Goal: Transaction & Acquisition: Purchase product/service

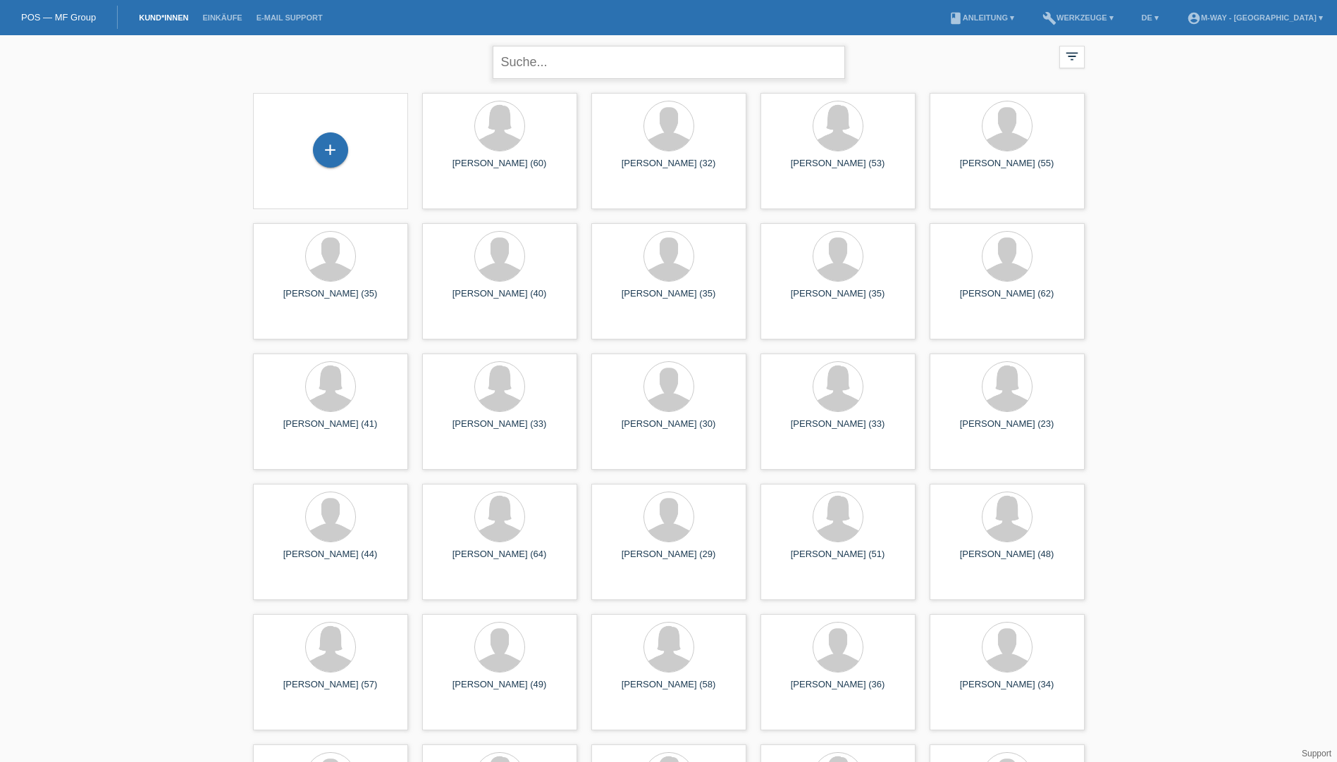
click at [586, 55] on input "text" at bounding box center [668, 62] width 352 height 33
type input "cianci sonja"
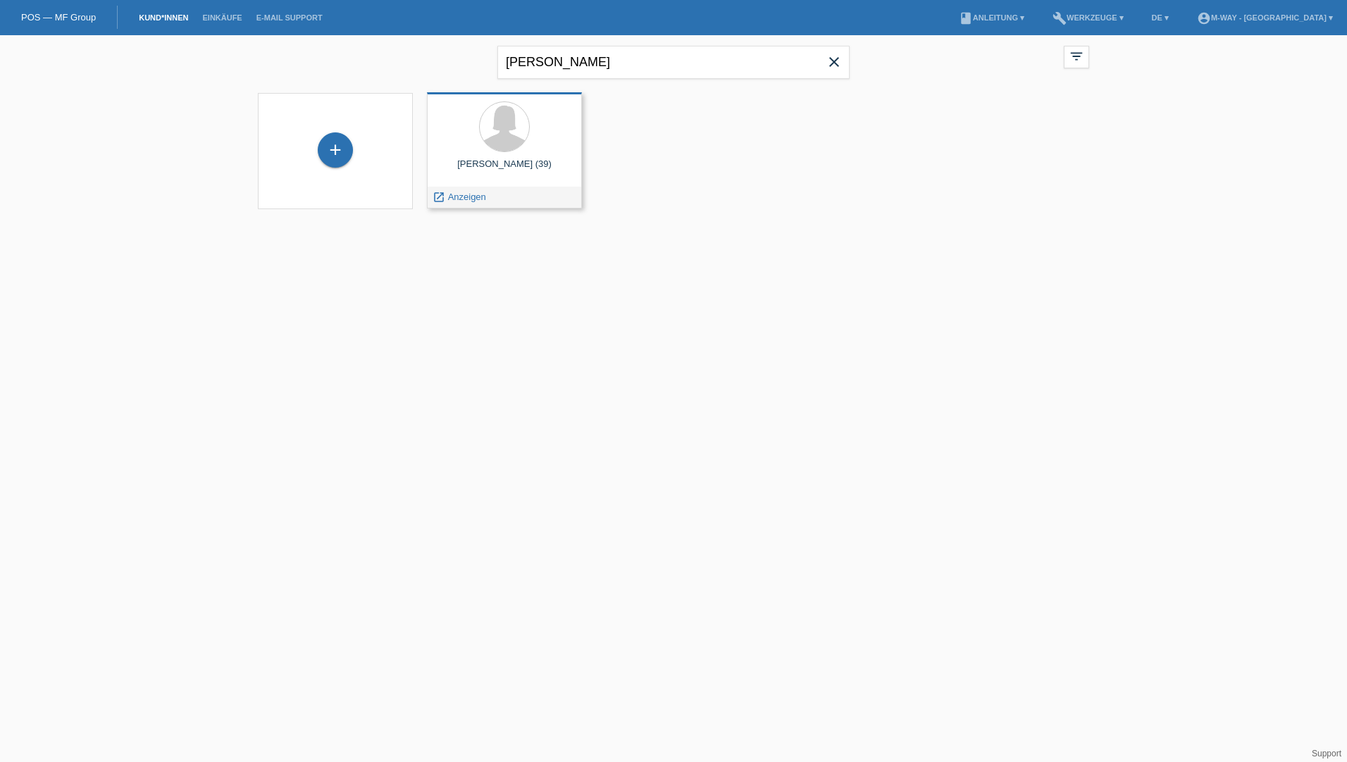
click at [527, 158] on div "Sonja Cianci (39) launch Anzeigen" at bounding box center [504, 150] width 155 height 116
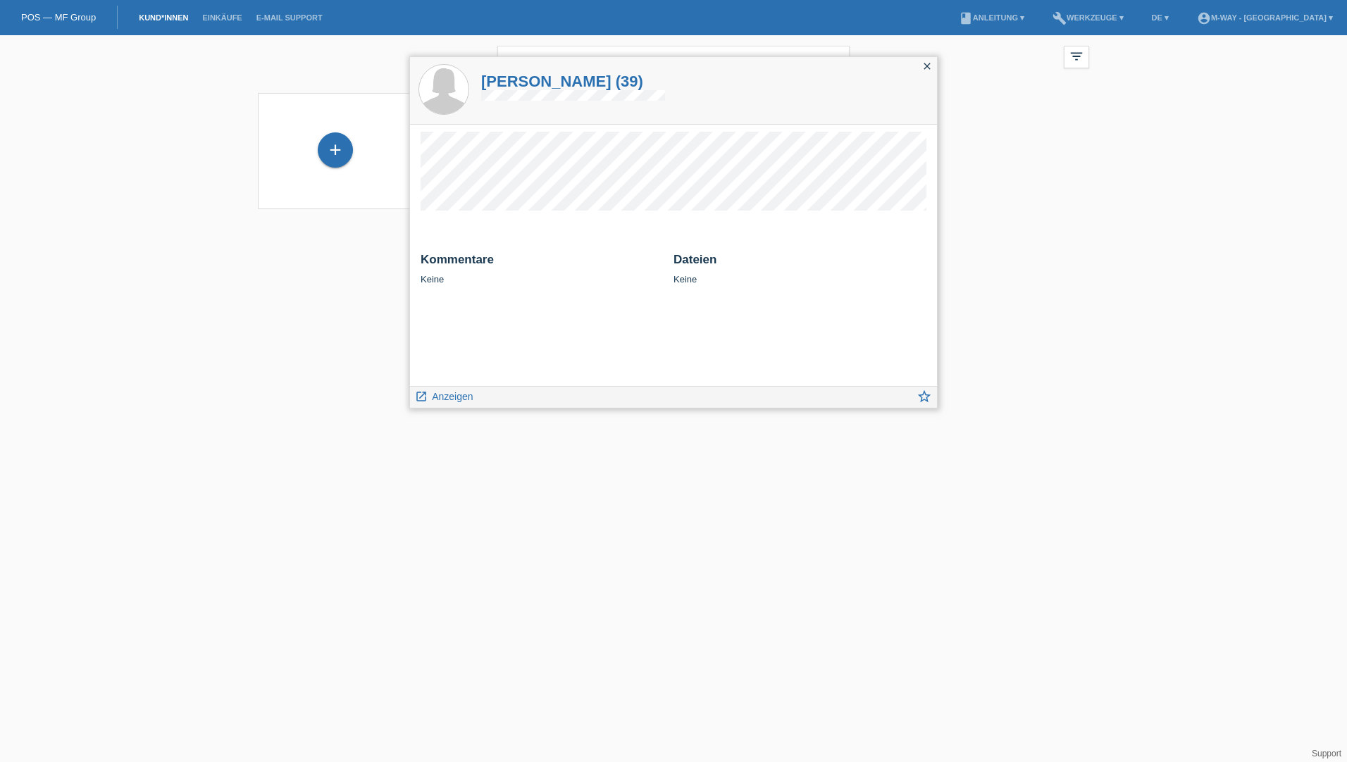
click at [510, 345] on div "Kommentare Keine Dateien Keine" at bounding box center [673, 255] width 527 height 261
click at [463, 402] on span "Anzeigen" at bounding box center [452, 396] width 41 height 11
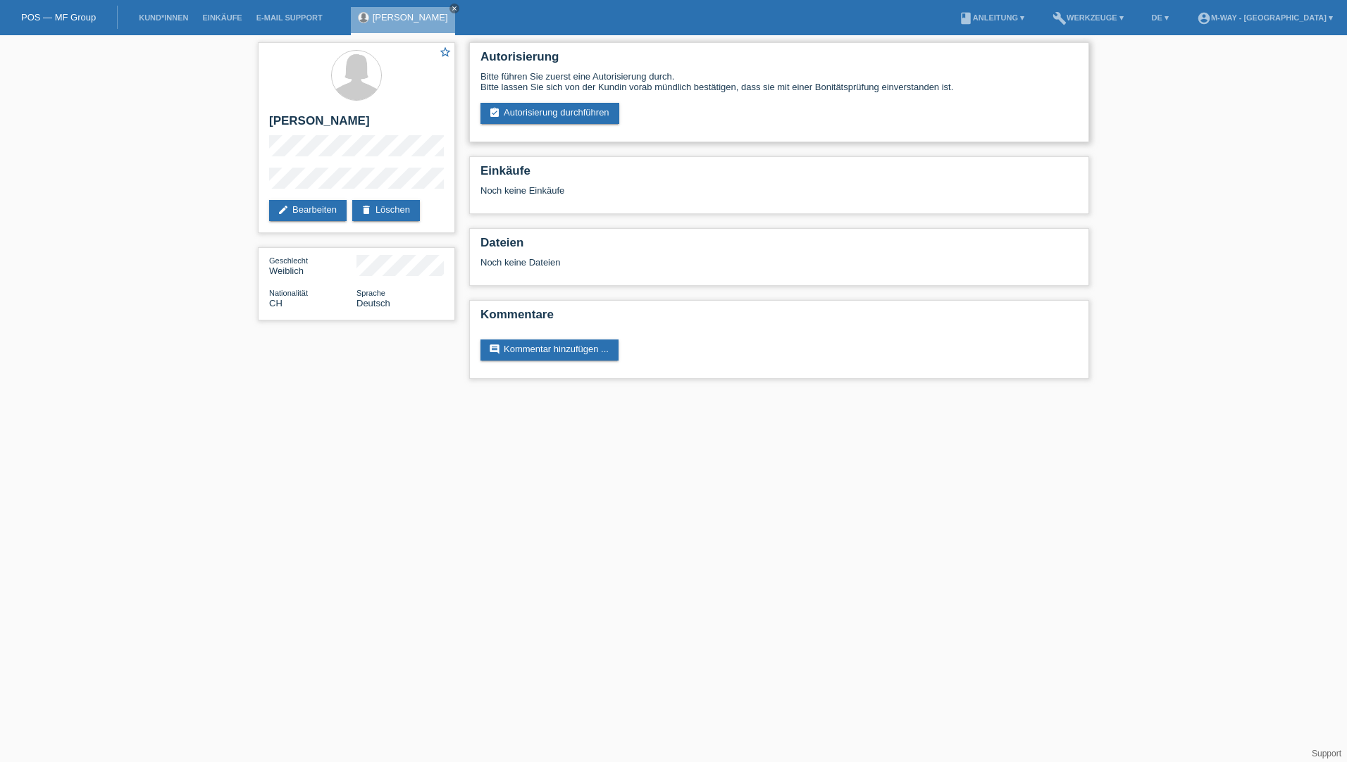
click at [550, 125] on div "Autorisierung Bitte führen Sie zuerst eine Autorisierung durch. Bitte lassen Si…" at bounding box center [779, 92] width 620 height 100
click at [557, 121] on link "assignment_turned_in Autorisierung durchführen" at bounding box center [550, 113] width 139 height 21
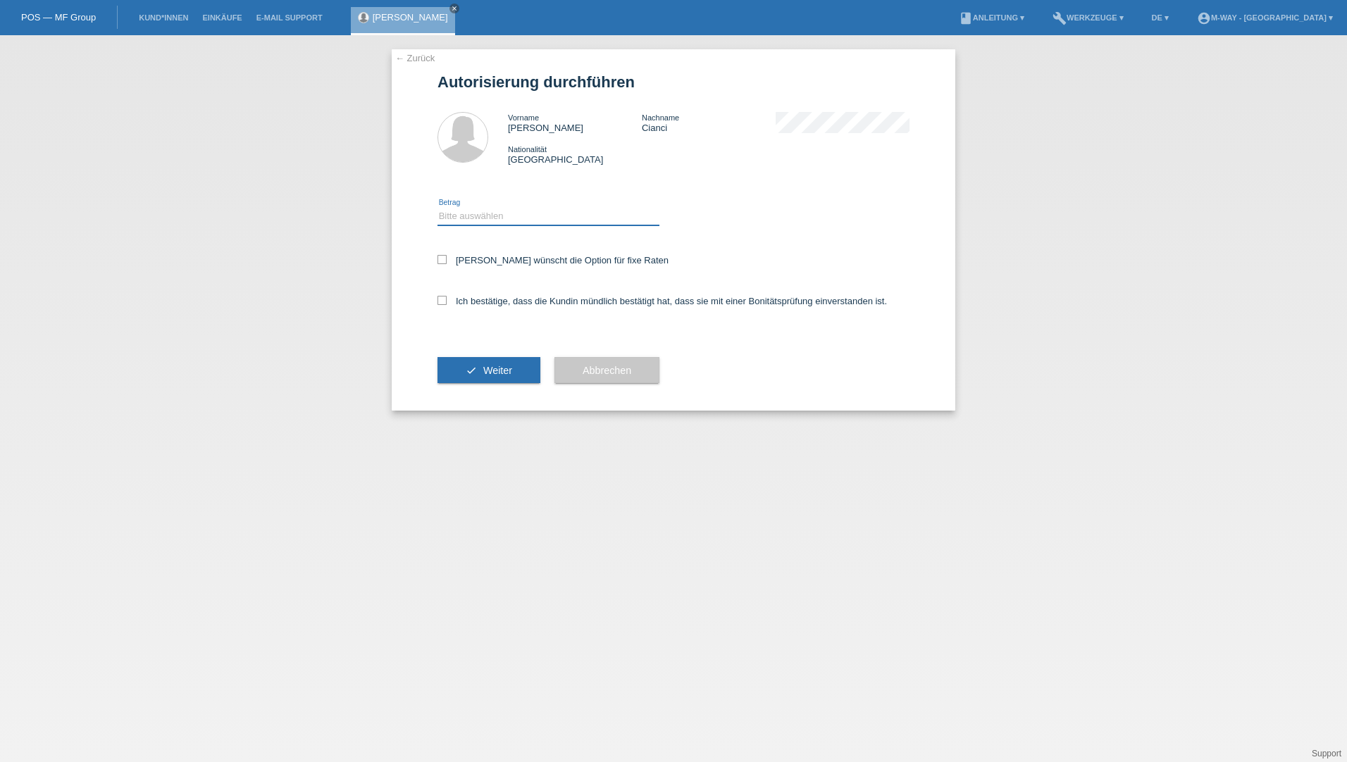
click at [502, 218] on select "Bitte auswählen CHF 1.00 - CHF 499.00 CHF 500.00 - CHF 1'999.00 CHF 2'000.00 - …" at bounding box center [549, 216] width 222 height 17
select select "3"
click at [438, 208] on select "Bitte auswählen CHF 1.00 - CHF 499.00 CHF 500.00 - CHF 1'999.00 CHF 2'000.00 - …" at bounding box center [549, 216] width 222 height 17
click at [438, 264] on icon at bounding box center [442, 259] width 9 height 9
click at [438, 264] on input "Kundin wünscht die Option für fixe Raten" at bounding box center [442, 259] width 9 height 9
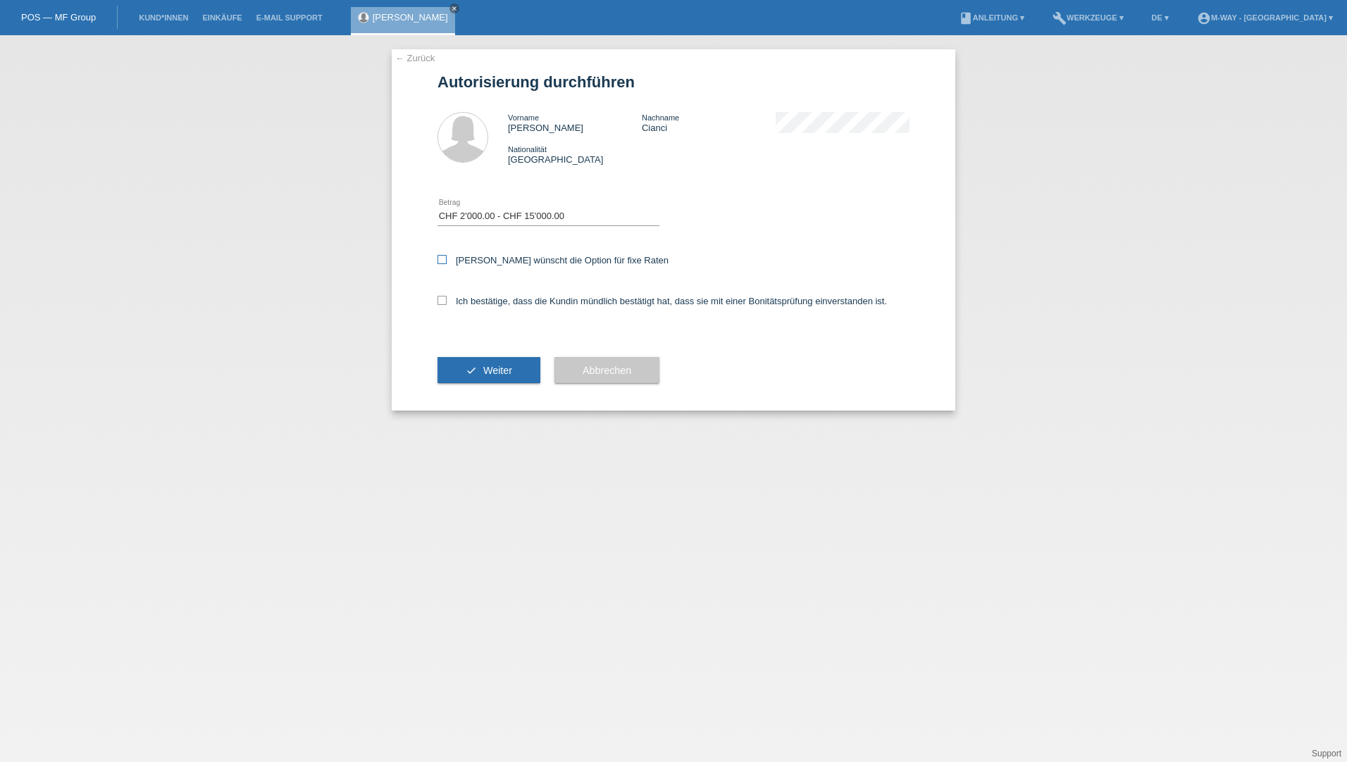
checkbox input "true"
click at [436, 298] on div "← Zurück Autorisierung durchführen Vorname Sonja Nachname Cianci Nationalität S…" at bounding box center [674, 229] width 564 height 361
click at [452, 302] on label "Ich bestätige, dass die Kundin mündlich bestätigt hat, dass sie mit einer Bonit…" at bounding box center [663, 301] width 450 height 11
click at [447, 302] on input "Ich bestätige, dass die Kundin mündlich bestätigt hat, dass sie mit einer Bonit…" at bounding box center [442, 300] width 9 height 9
checkbox input "true"
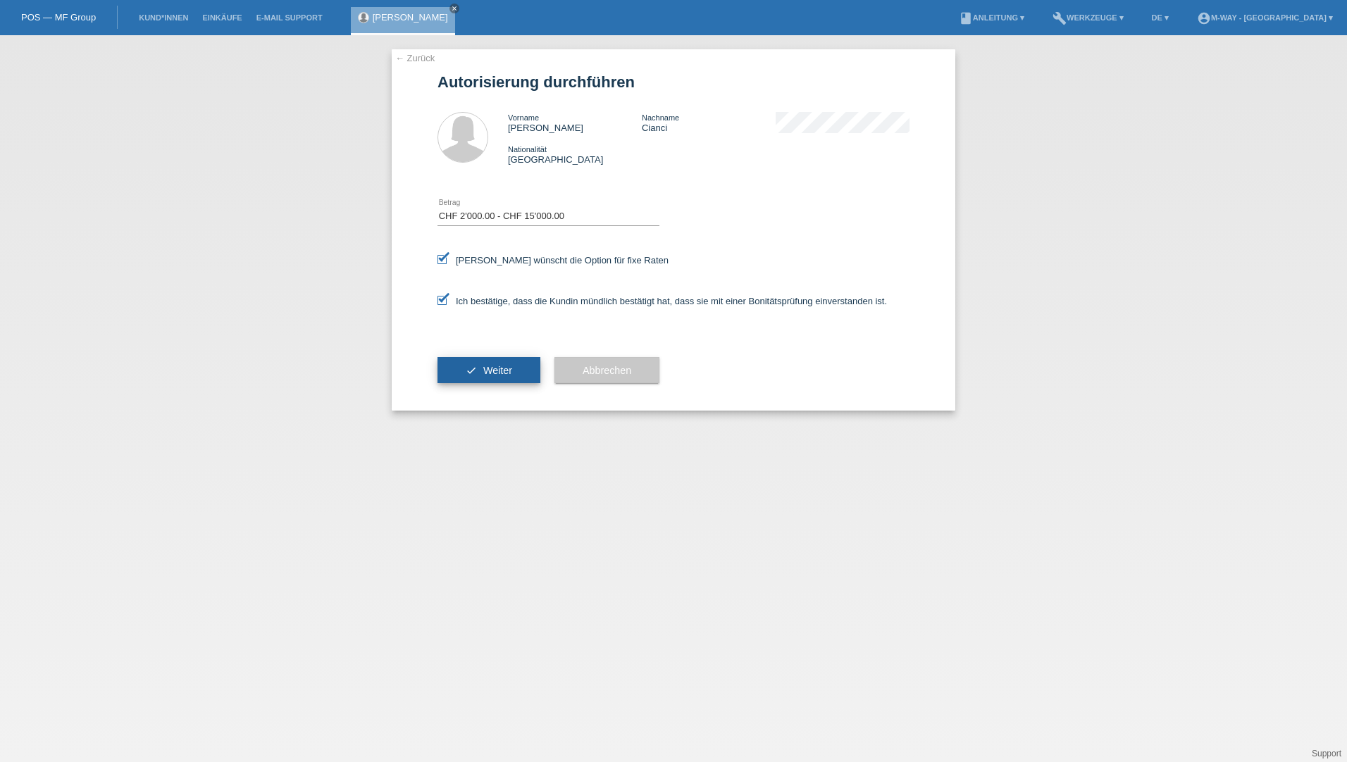
click at [456, 367] on button "check Weiter" at bounding box center [489, 370] width 103 height 27
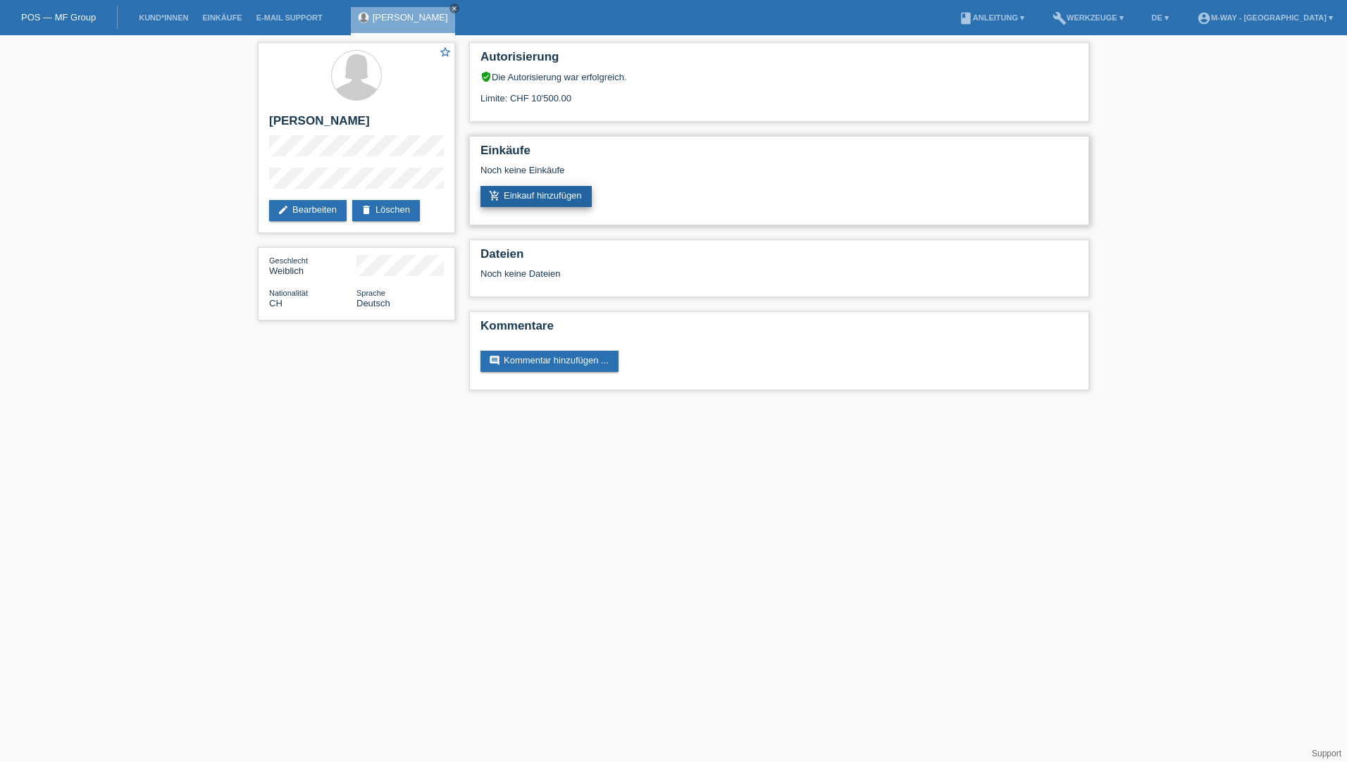
click at [522, 200] on link "add_shopping_cart Einkauf hinzufügen" at bounding box center [536, 196] width 111 height 21
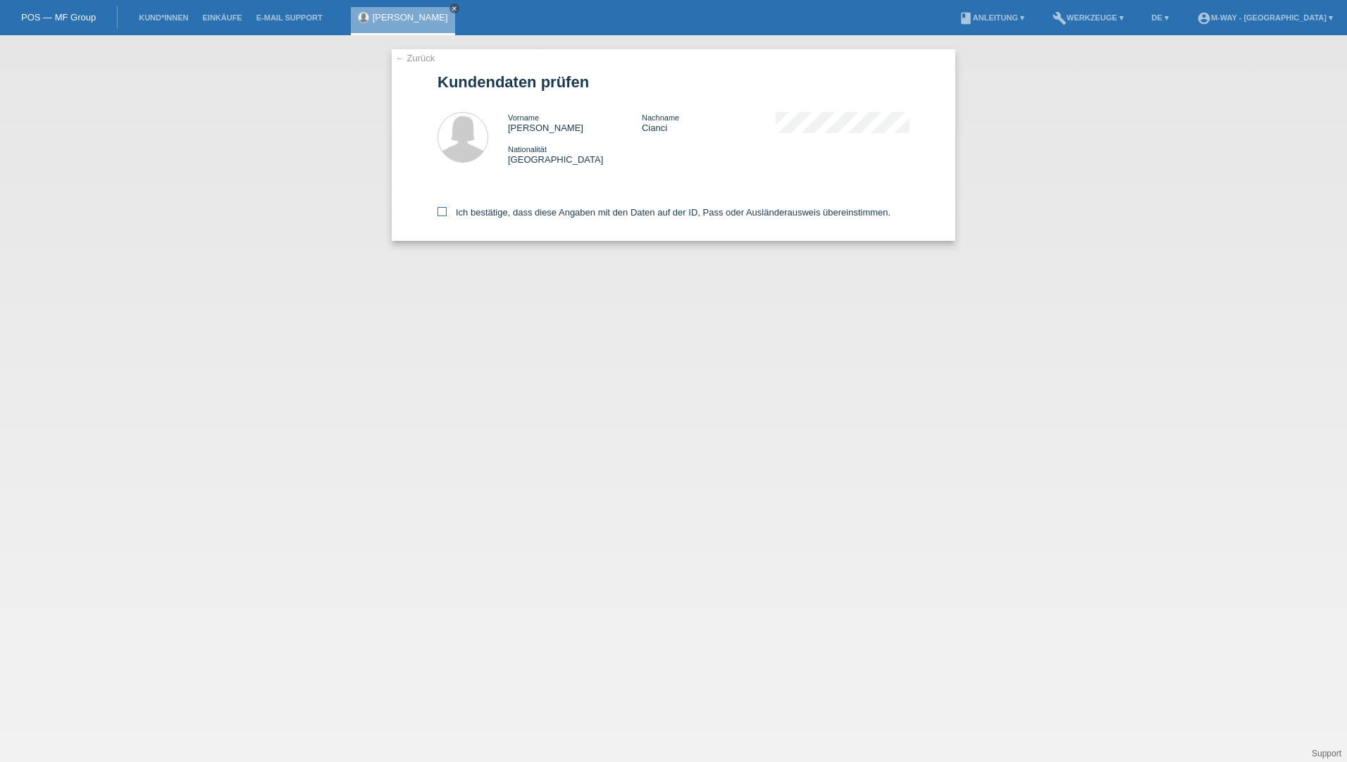
click at [440, 214] on icon at bounding box center [442, 211] width 9 height 9
click at [440, 214] on input "Ich bestätige, dass diese Angaben mit den Daten auf der ID, Pass oder Ausländer…" at bounding box center [442, 211] width 9 height 9
checkbox input "true"
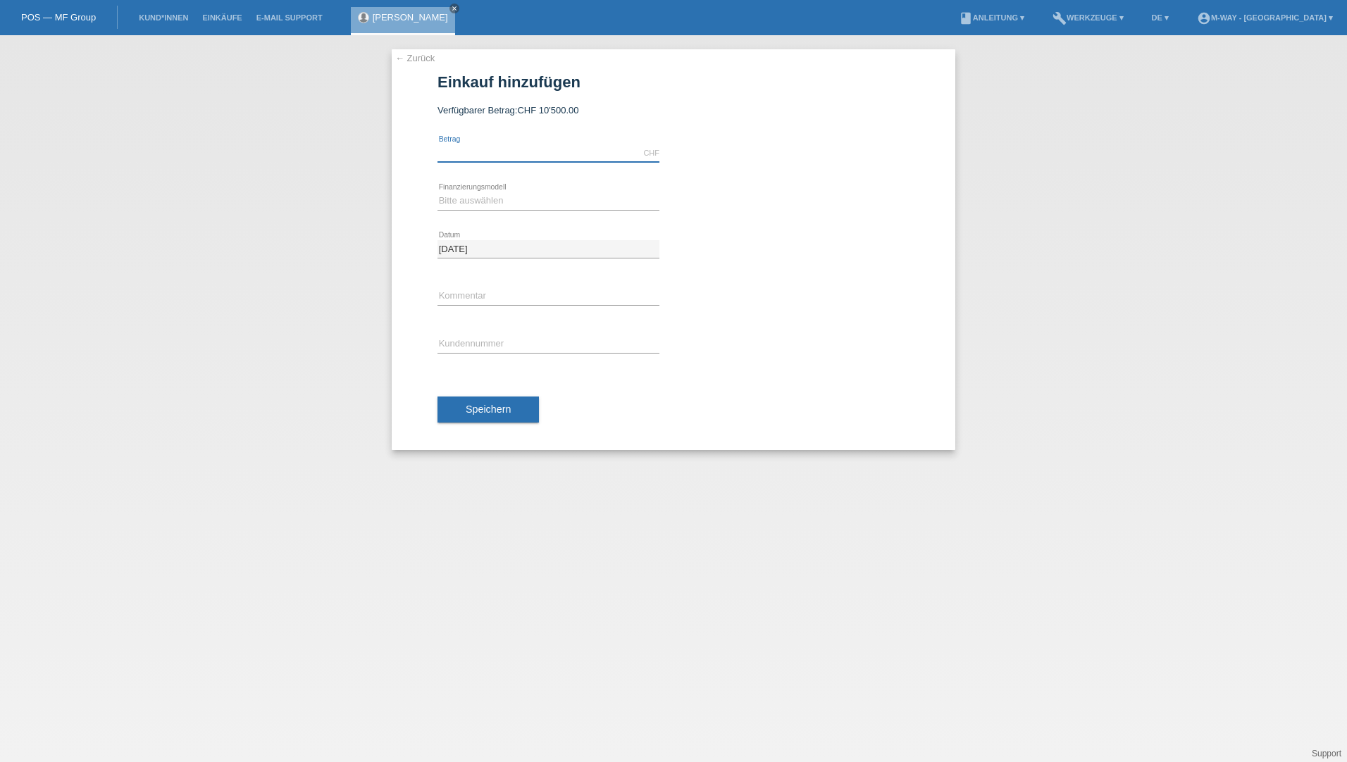
click at [548, 153] on input "text" at bounding box center [549, 153] width 222 height 18
type input "2517.20"
click at [540, 202] on select "Bitte auswählen Fixe Raten Kauf auf Rechnung mit Teilzahlungsoption" at bounding box center [549, 200] width 222 height 17
select select "77"
click at [438, 192] on select "Bitte auswählen Fixe Raten Kauf auf Rechnung mit Teilzahlungsoption" at bounding box center [549, 200] width 222 height 17
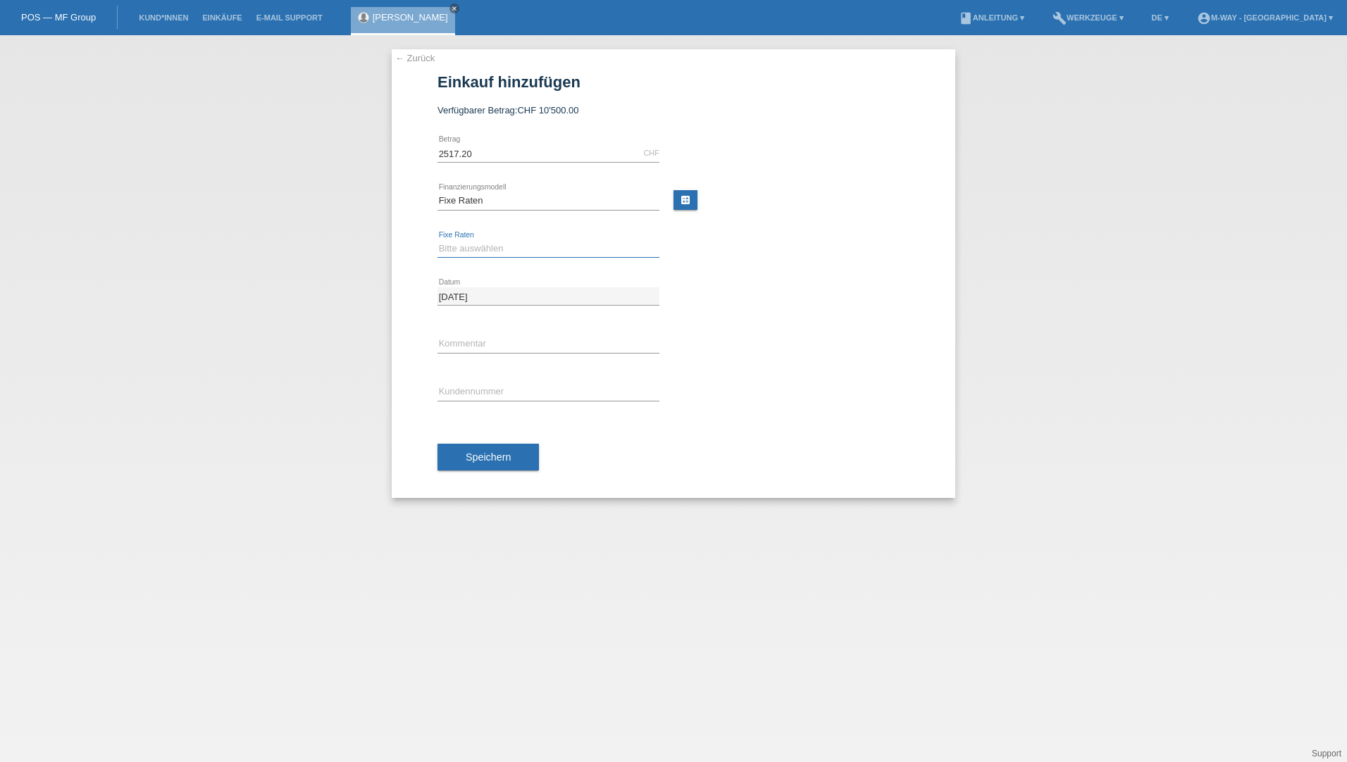
click at [520, 247] on select "Bitte auswählen 4 Raten 5 Raten 6 Raten 7 Raten 8 Raten 9 Raten 10 Raten 11 Rat…" at bounding box center [549, 248] width 222 height 17
select select "202"
click at [438, 240] on select "Bitte auswählen 4 Raten 5 Raten 6 Raten 7 Raten 8 Raten 9 Raten 10 Raten 11 Rat…" at bounding box center [549, 248] width 222 height 17
click at [505, 305] on icon at bounding box center [549, 305] width 222 height 1
click at [506, 301] on input "[DATE]" at bounding box center [549, 296] width 222 height 18
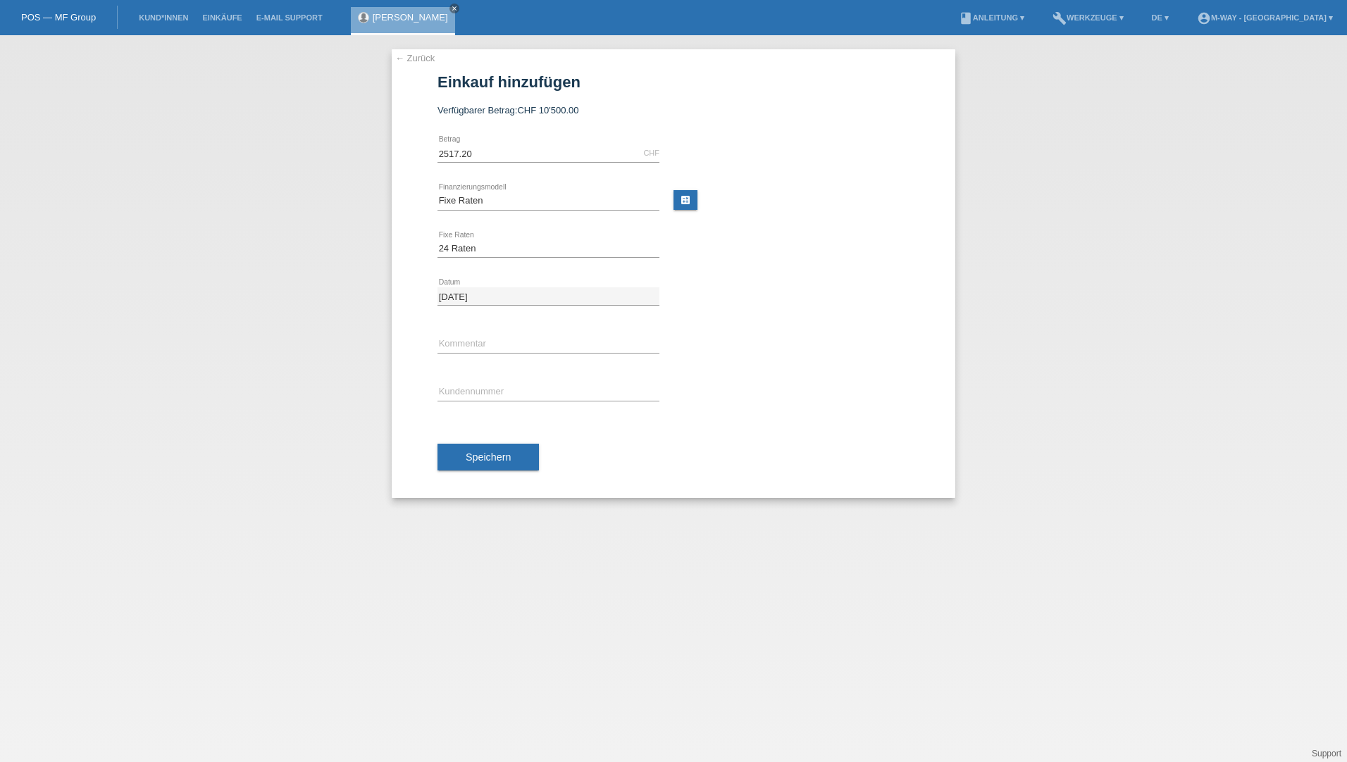
click at [506, 334] on div "error Kommentar" at bounding box center [549, 345] width 222 height 48
click at [509, 340] on input "text" at bounding box center [549, 344] width 222 height 18
click at [404, 373] on div "← Zurück Einkauf hinzufügen Verfügbarer Betrag: CHF 10'500.00 2517.20" at bounding box center [674, 273] width 564 height 449
click at [478, 390] on input "text" at bounding box center [549, 392] width 222 height 18
type input "K431280"
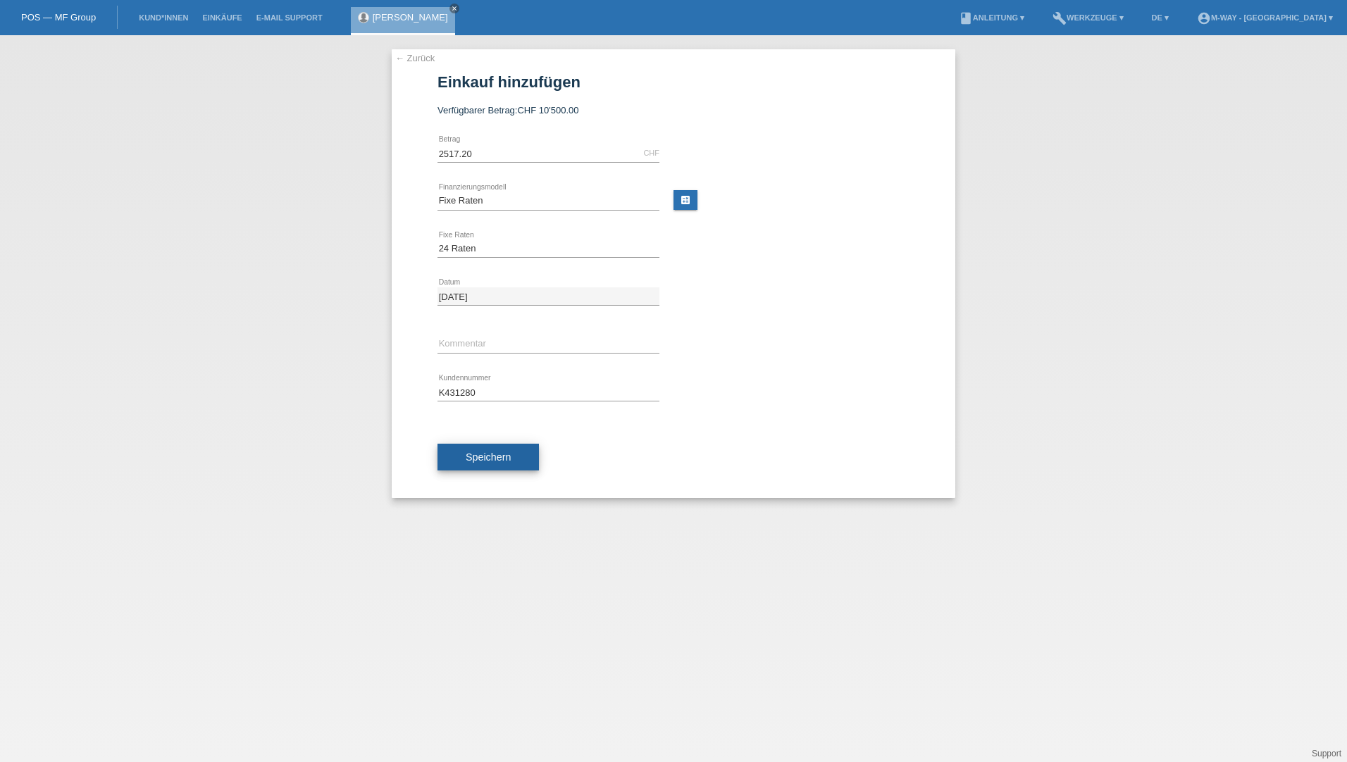
click at [523, 452] on button "Speichern" at bounding box center [488, 457] width 101 height 27
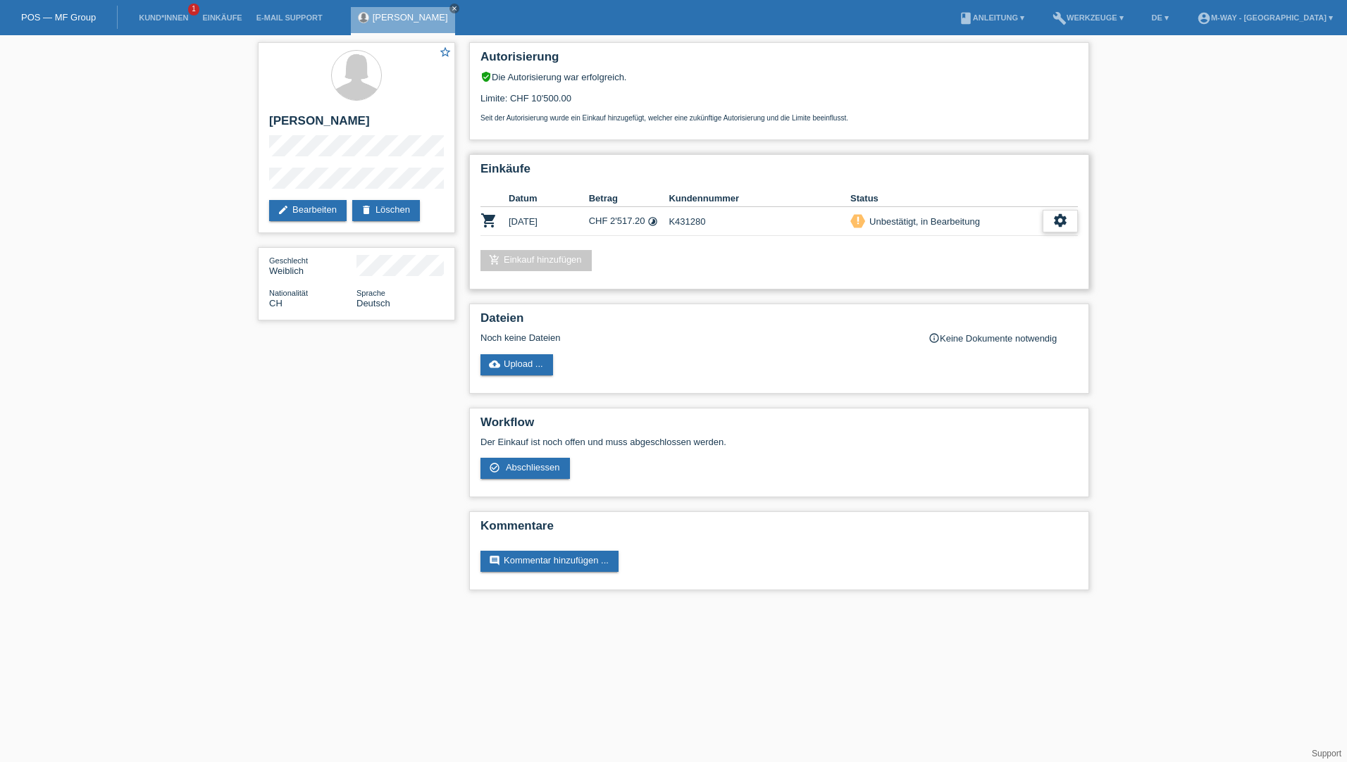
click at [1068, 225] on div "settings" at bounding box center [1060, 221] width 35 height 23
click at [902, 223] on div "Unbestätigt, in Bearbeitung" at bounding box center [922, 221] width 115 height 15
click at [1060, 225] on icon "settings" at bounding box center [1061, 221] width 16 height 16
click at [953, 285] on span "Abschliessen" at bounding box center [946, 285] width 58 height 17
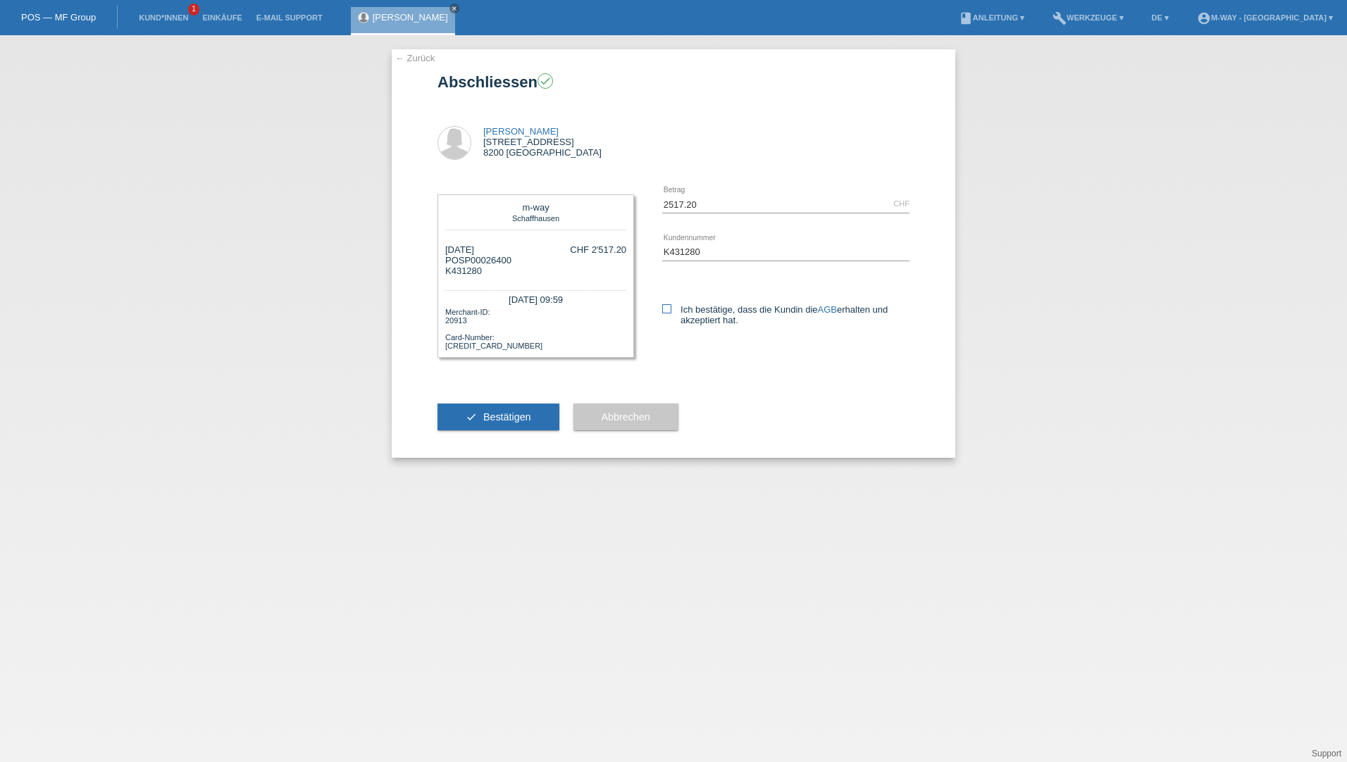
click at [669, 309] on icon at bounding box center [666, 308] width 9 height 9
click at [669, 309] on input "Ich bestätige, dass die Kundin die AGB erhalten und akzeptiert hat." at bounding box center [666, 308] width 9 height 9
checkbox input "true"
click at [504, 414] on span "Bestätigen" at bounding box center [507, 416] width 48 height 11
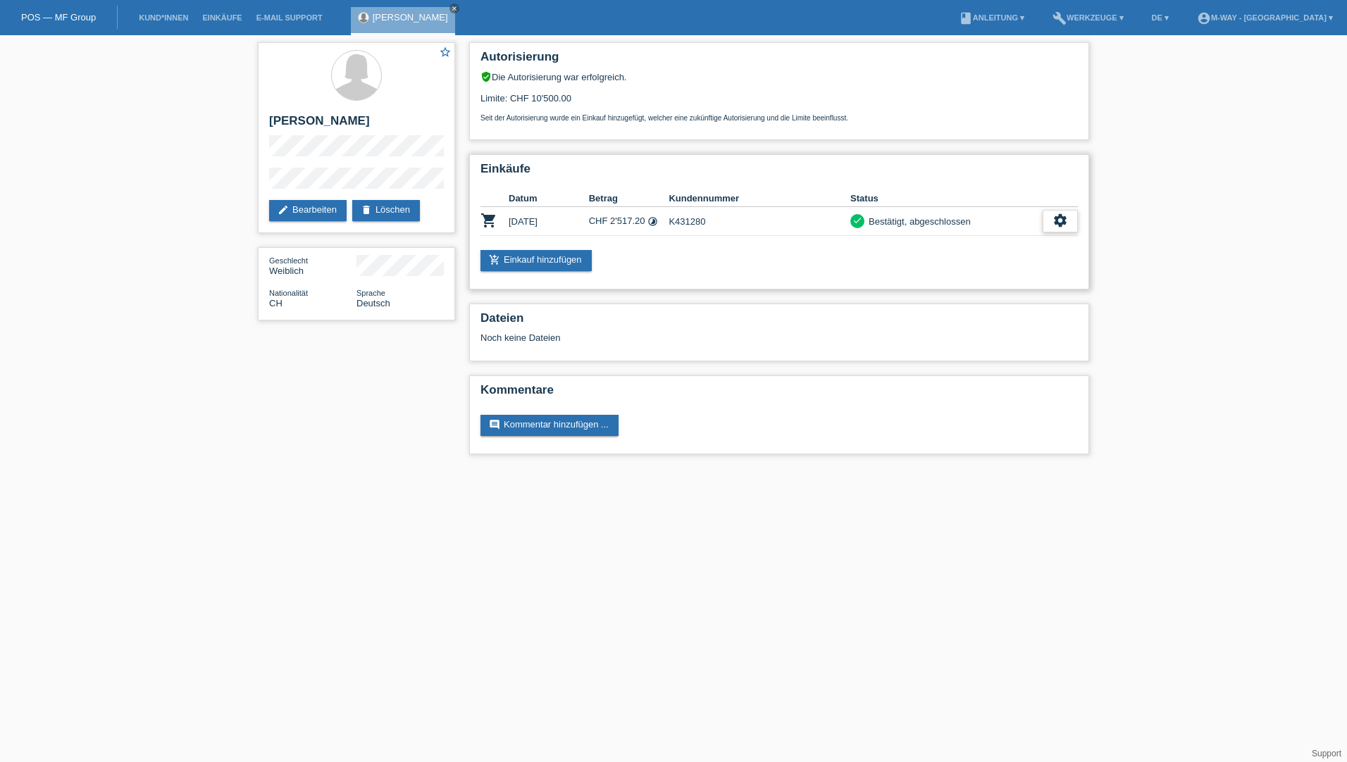
click at [1063, 223] on icon "settings" at bounding box center [1061, 221] width 16 height 16
click at [1061, 286] on icon "get_app" at bounding box center [1067, 285] width 14 height 14
